Goal: Check status

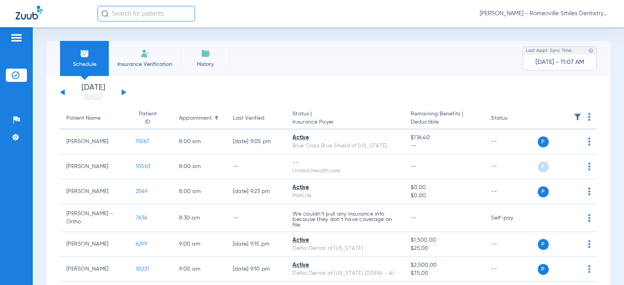
click at [122, 93] on button at bounding box center [124, 92] width 5 height 6
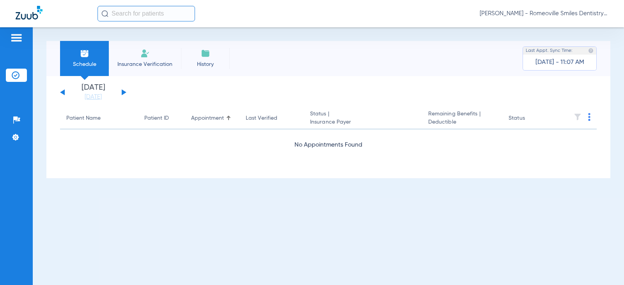
click at [122, 93] on button at bounding box center [124, 92] width 5 height 6
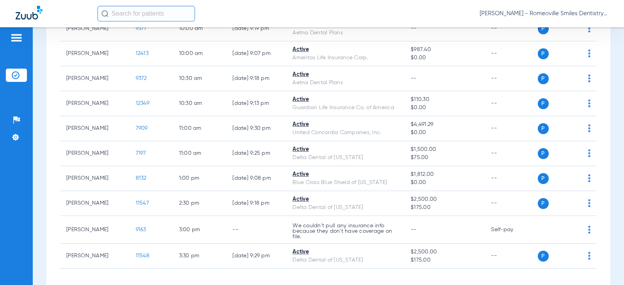
scroll to position [349, 0]
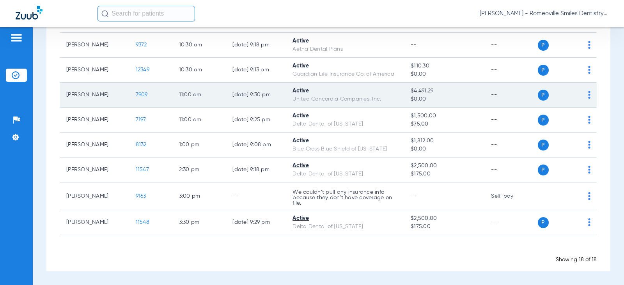
click at [139, 95] on span "7909" at bounding box center [142, 94] width 12 height 5
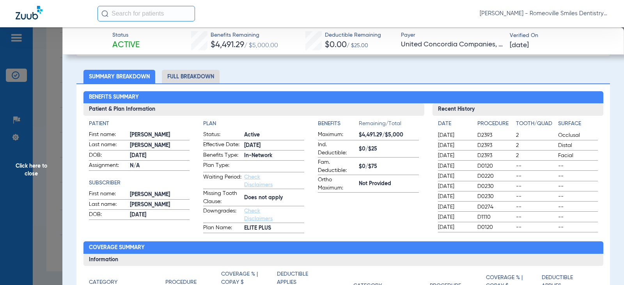
scroll to position [39, 0]
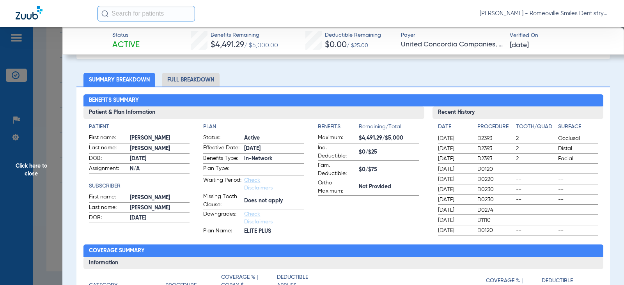
click at [185, 83] on li "Full Breakdown" at bounding box center [191, 80] width 58 height 14
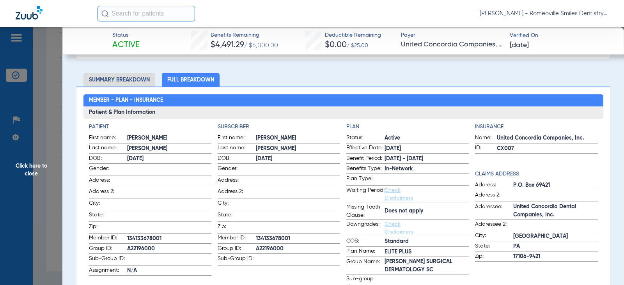
click at [34, 169] on span "Click here to close" at bounding box center [31, 169] width 62 height 285
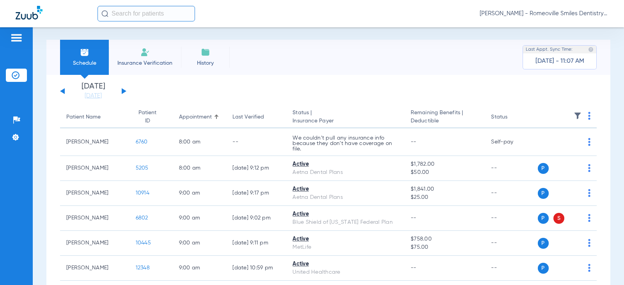
scroll to position [0, 0]
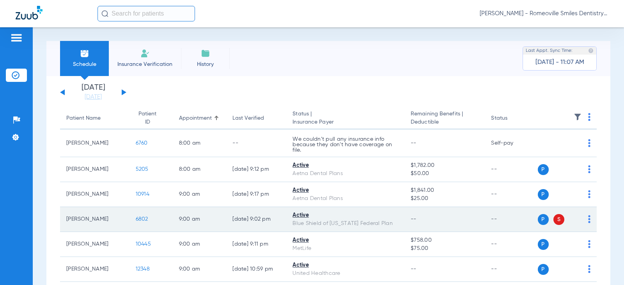
click at [553, 219] on span "S" at bounding box center [558, 219] width 11 height 11
click at [587, 217] on td "P S" at bounding box center [566, 219] width 59 height 25
click at [588, 217] on img at bounding box center [589, 219] width 2 height 8
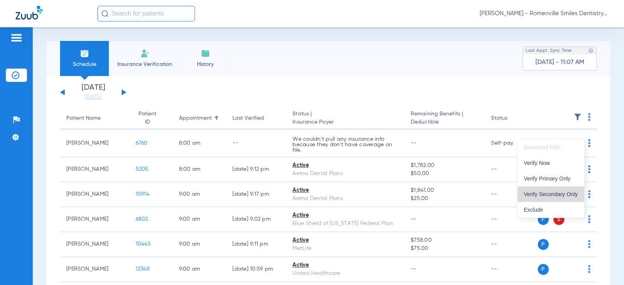
click at [553, 189] on button "Verify Secondary Only" at bounding box center [550, 194] width 67 height 16
